Goal: Find specific page/section: Find specific page/section

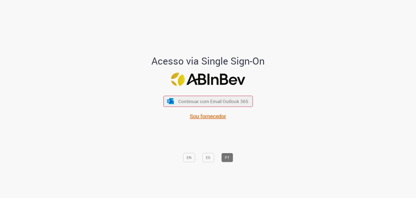
click at [218, 115] on span "Sou fornecedor" at bounding box center [208, 115] width 36 height 7
click at [235, 95] on div "Continuar com Email Outlook 365 Sou fornecedor" at bounding box center [207, 105] width 89 height 30
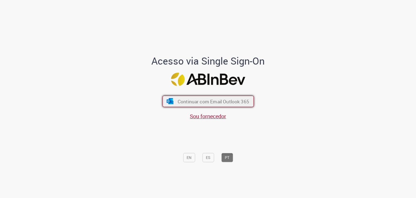
click at [234, 100] on span "Continuar com Email Outlook 365" at bounding box center [213, 101] width 72 height 6
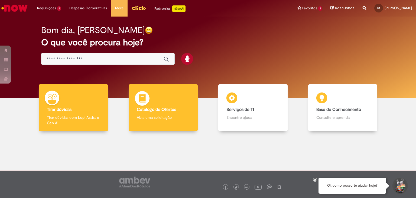
click at [171, 110] on b "Catálogo de Ofertas" at bounding box center [156, 109] width 39 height 5
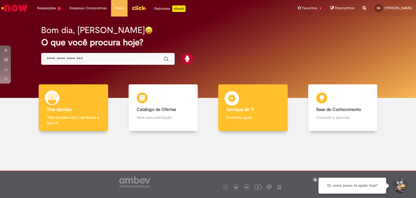
click at [226, 107] on b "Serviços de TI" at bounding box center [240, 109] width 28 height 5
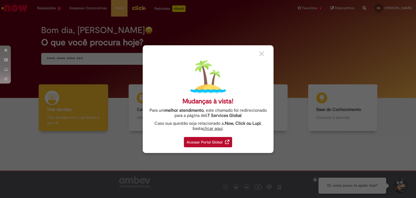
click at [190, 141] on div "Acessar Portal Global" at bounding box center [208, 142] width 48 height 10
